Goal: Task Accomplishment & Management: Manage account settings

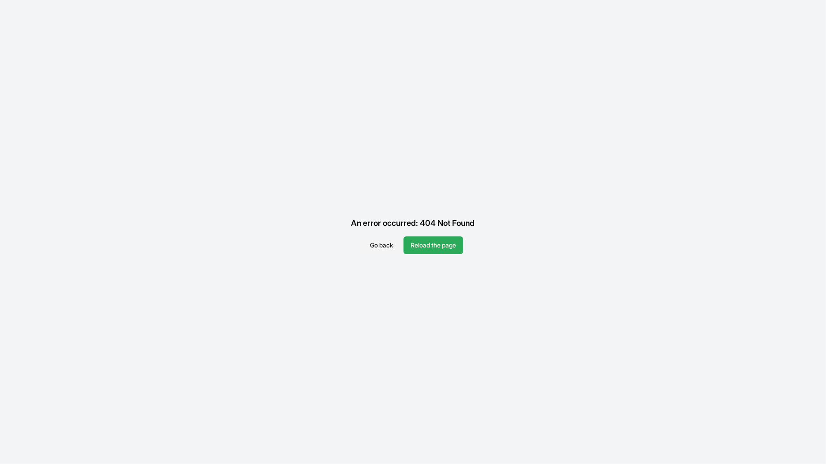
click at [429, 240] on button "Reload the page" at bounding box center [433, 246] width 60 height 18
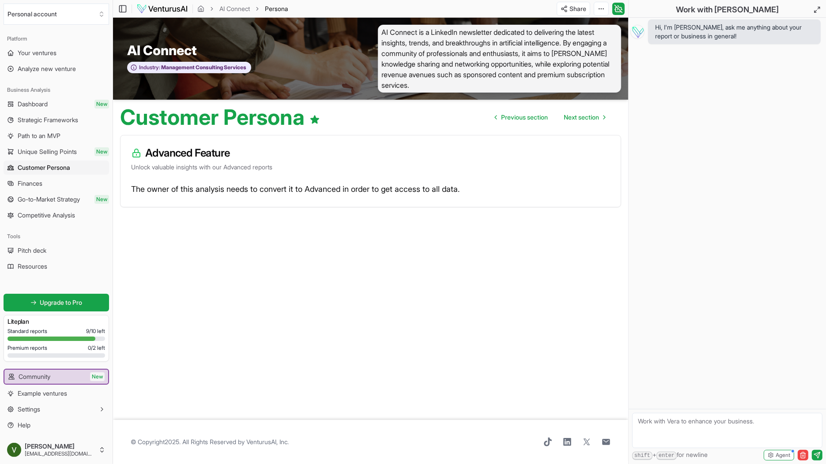
click at [440, 208] on article "Advanced Feature Unlock valuable insights with our Advanced reports The owner o…" at bounding box center [370, 274] width 501 height 278
click at [210, 153] on h3 "Advanced Feature" at bounding box center [370, 153] width 479 height 14
click at [56, 53] on span "Your ventures" at bounding box center [37, 53] width 39 height 9
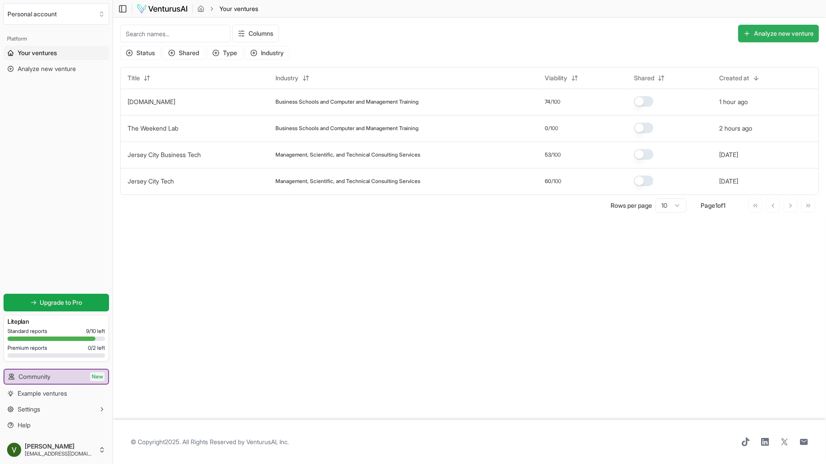
click at [775, 35] on button "Analyze new venture" at bounding box center [778, 34] width 81 height 18
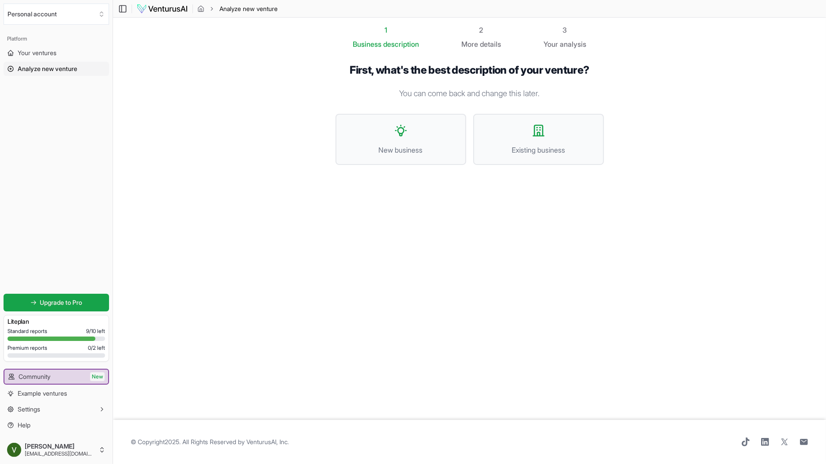
click at [567, 32] on div "3" at bounding box center [564, 30] width 43 height 11
click at [59, 51] on link "Your ventures" at bounding box center [56, 53] width 105 height 14
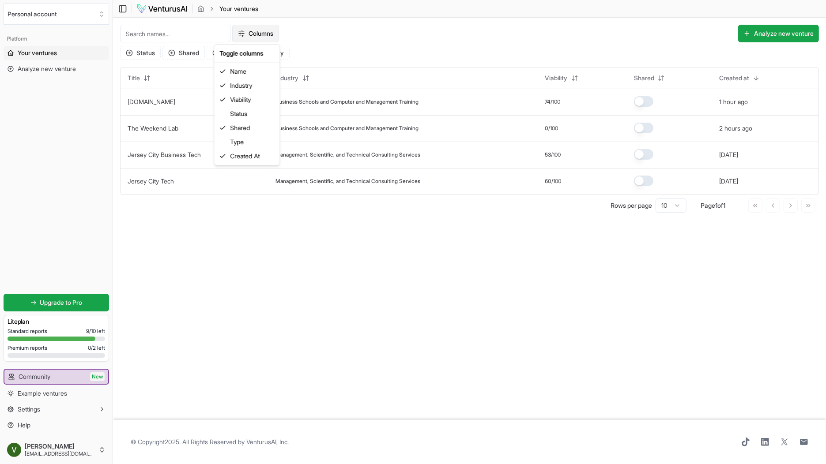
click at [261, 34] on html "We value your privacy We use cookies to enhance your browsing experience, serve…" at bounding box center [413, 232] width 826 height 464
click at [238, 141] on div "type" at bounding box center [247, 142] width 62 height 14
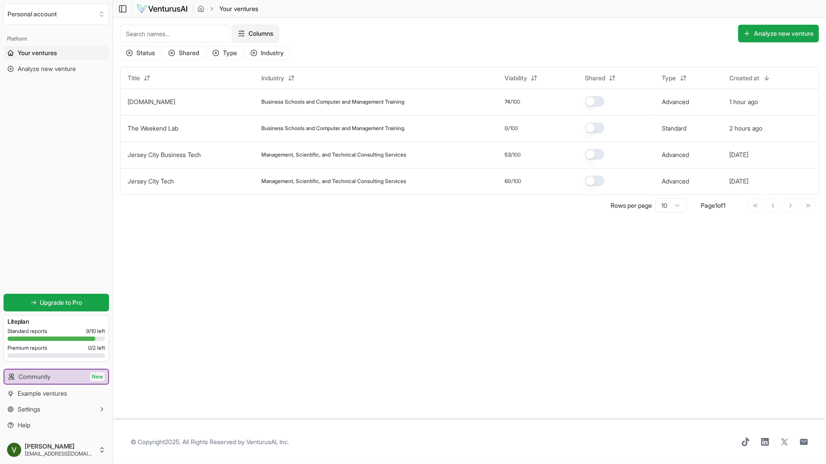
click at [263, 31] on html "We value your privacy We use cookies to enhance your browsing experience, serve…" at bounding box center [413, 232] width 826 height 464
click at [255, 115] on div "status" at bounding box center [247, 114] width 62 height 14
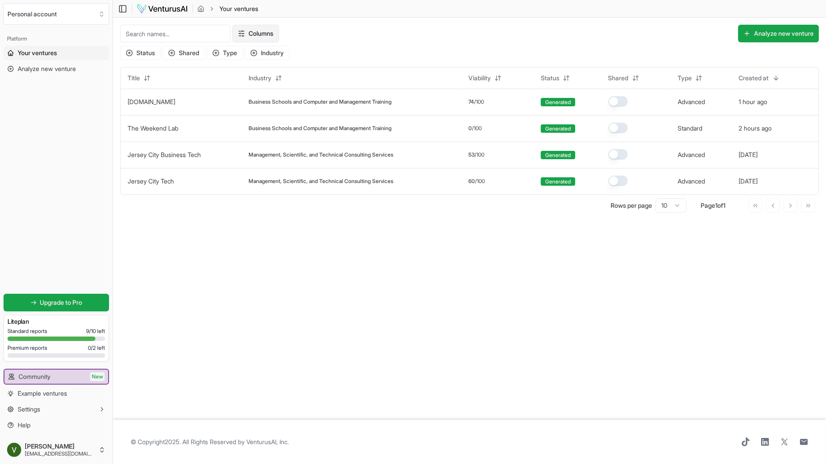
click at [263, 29] on html "We value your privacy We use cookies to enhance your browsing experience, serve…" at bounding box center [413, 232] width 826 height 464
click at [442, 229] on html "We value your privacy We use cookies to enhance your browsing experience, serve…" at bounding box center [413, 232] width 826 height 464
click at [702, 100] on td "Advanced" at bounding box center [700, 102] width 61 height 26
click at [620, 101] on button "button" at bounding box center [617, 101] width 19 height 11
click at [627, 100] on button "button" at bounding box center [617, 101] width 19 height 11
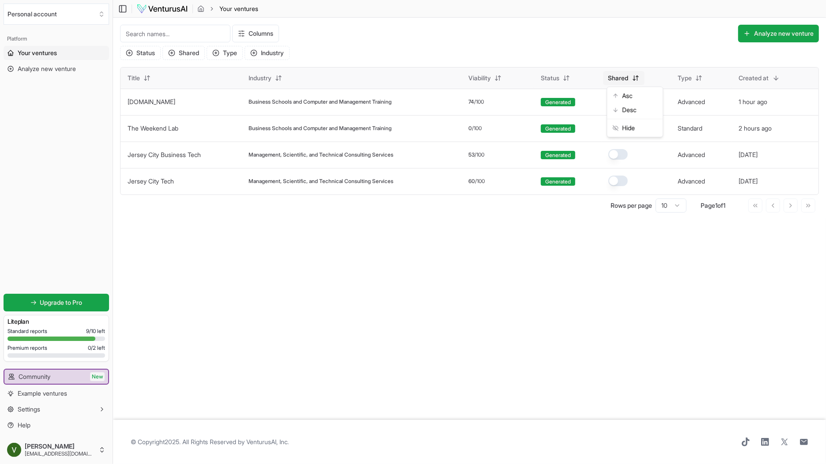
click at [639, 74] on html "We value your privacy We use cookies to enhance your browsing experience, serve…" at bounding box center [413, 232] width 826 height 464
click at [632, 74] on html "We value your privacy We use cookies to enhance your browsing experience, serve…" at bounding box center [413, 232] width 826 height 464
click at [694, 102] on td "Advanced" at bounding box center [700, 102] width 61 height 26
click at [373, 104] on span "Business Schools and Computer and Management Training" at bounding box center [319, 101] width 143 height 7
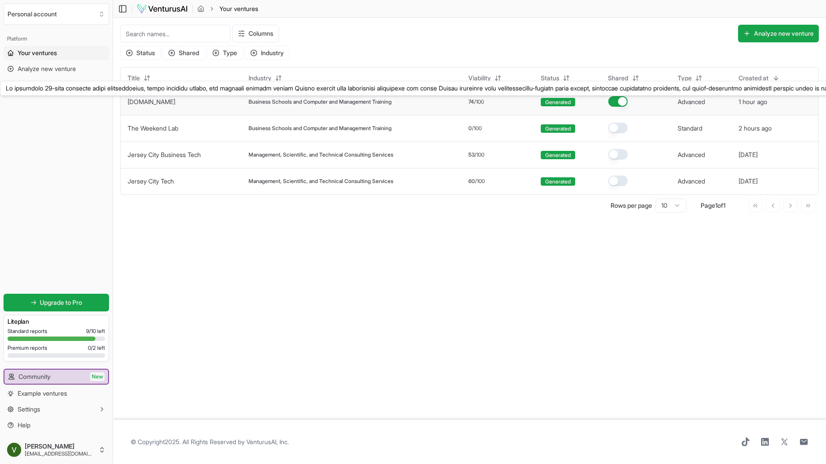
click at [175, 100] on link "TheWeekendLab.co" at bounding box center [152, 102] width 48 height 8
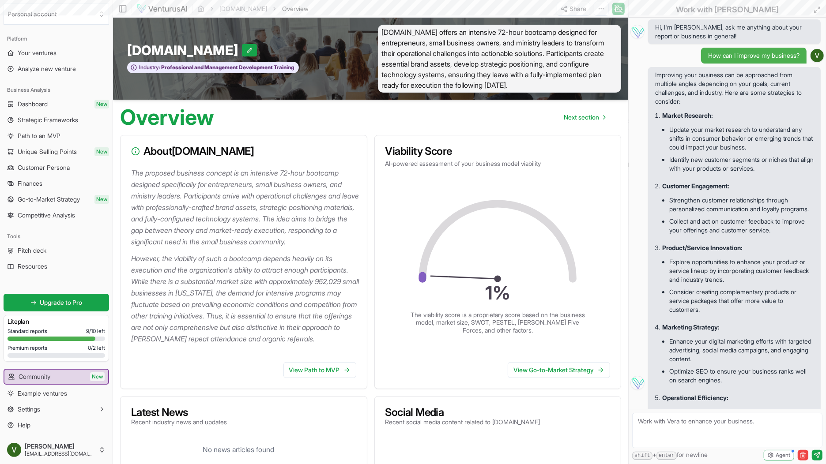
scroll to position [965, 0]
